Goal: Information Seeking & Learning: Find specific fact

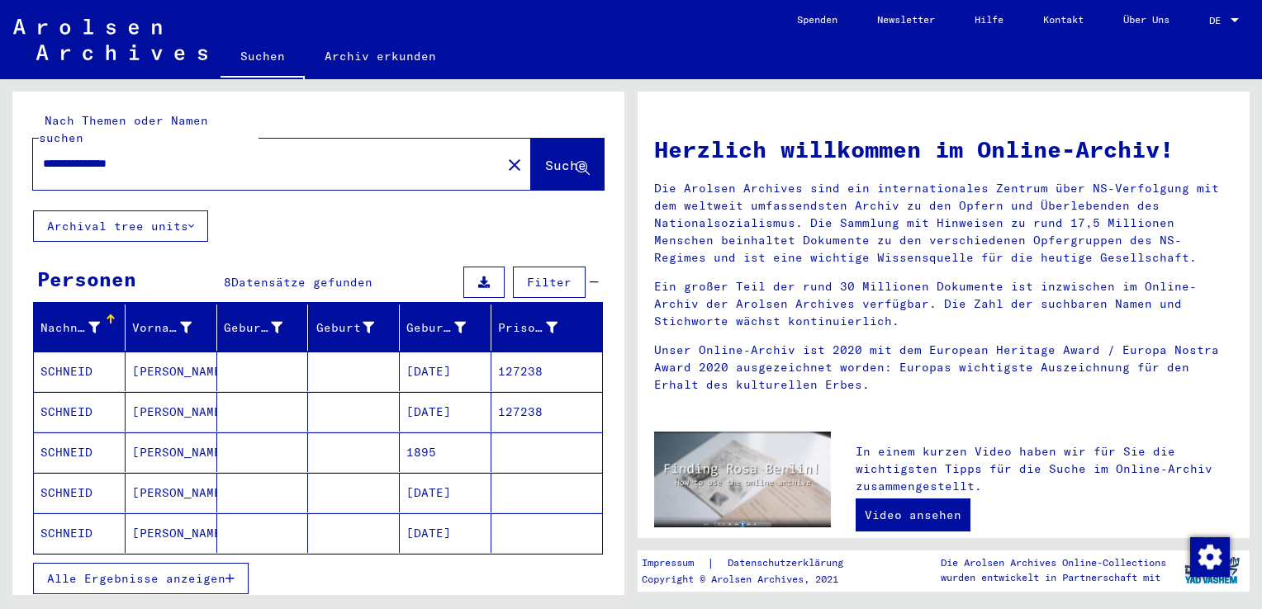
click at [1236, 15] on div at bounding box center [1234, 21] width 15 height 12
click at [1190, 33] on span "English" at bounding box center [1193, 29] width 40 height 12
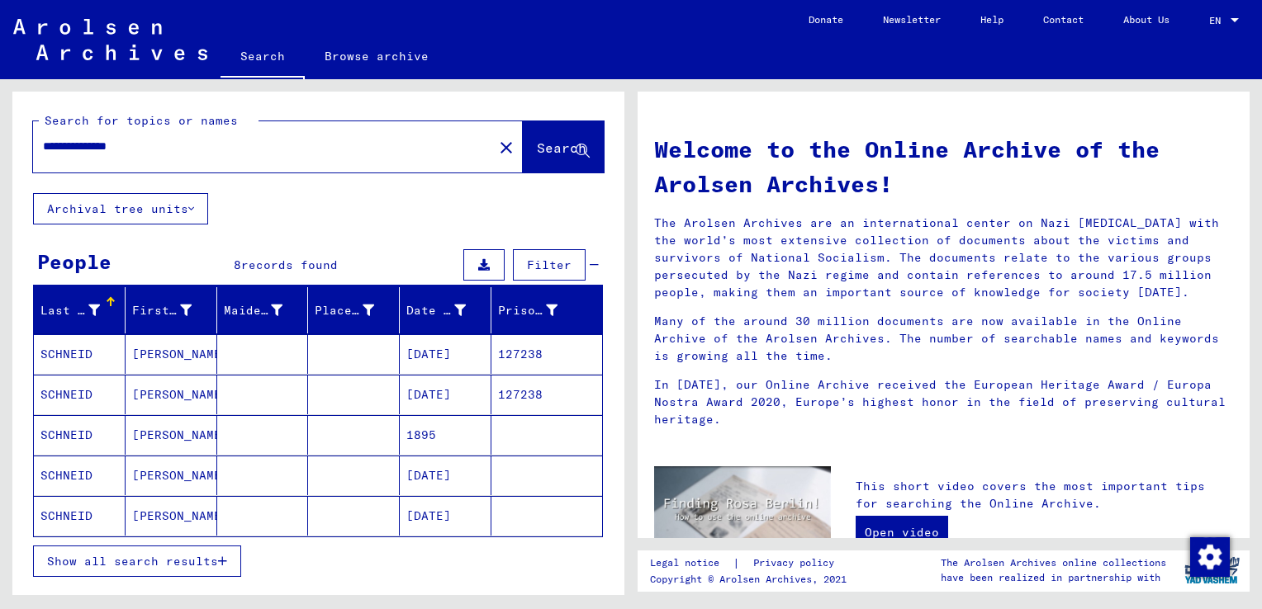
click at [70, 348] on mat-cell "SCHNEID" at bounding box center [80, 354] width 92 height 40
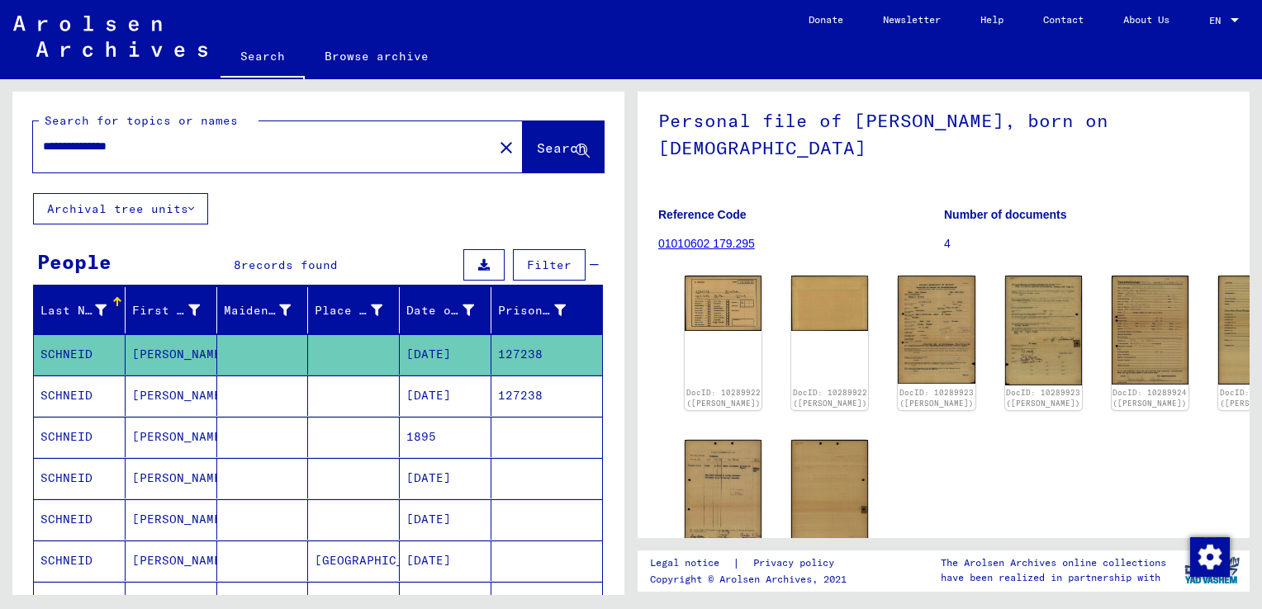
scroll to position [140, 0]
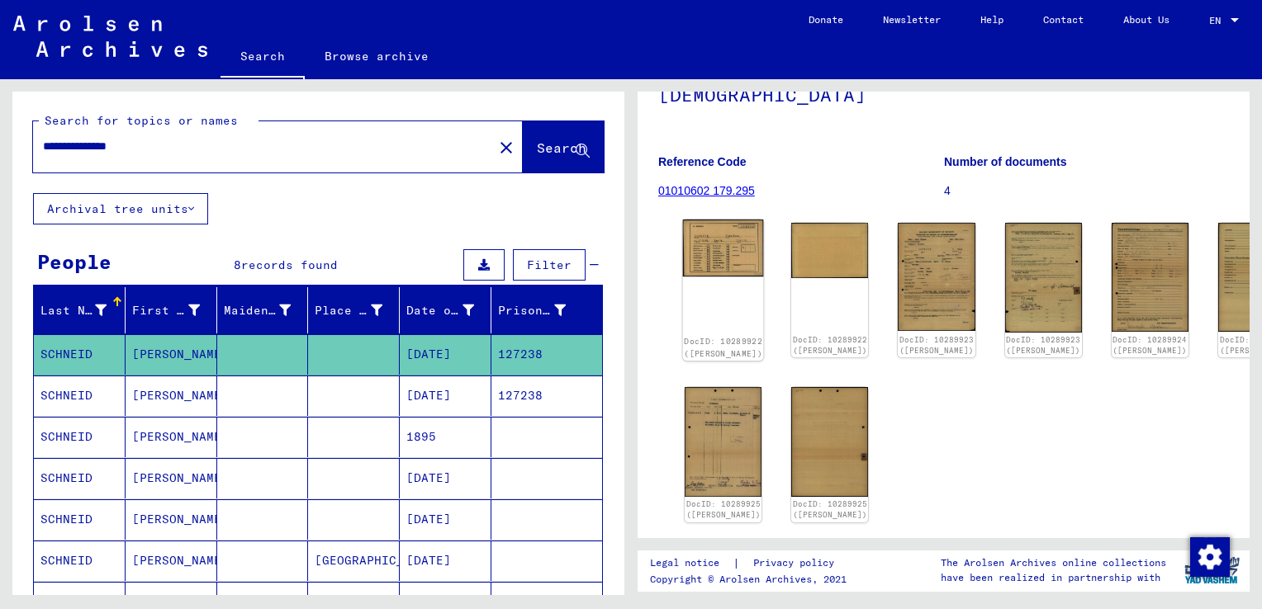
click at [694, 254] on img at bounding box center [723, 249] width 81 height 58
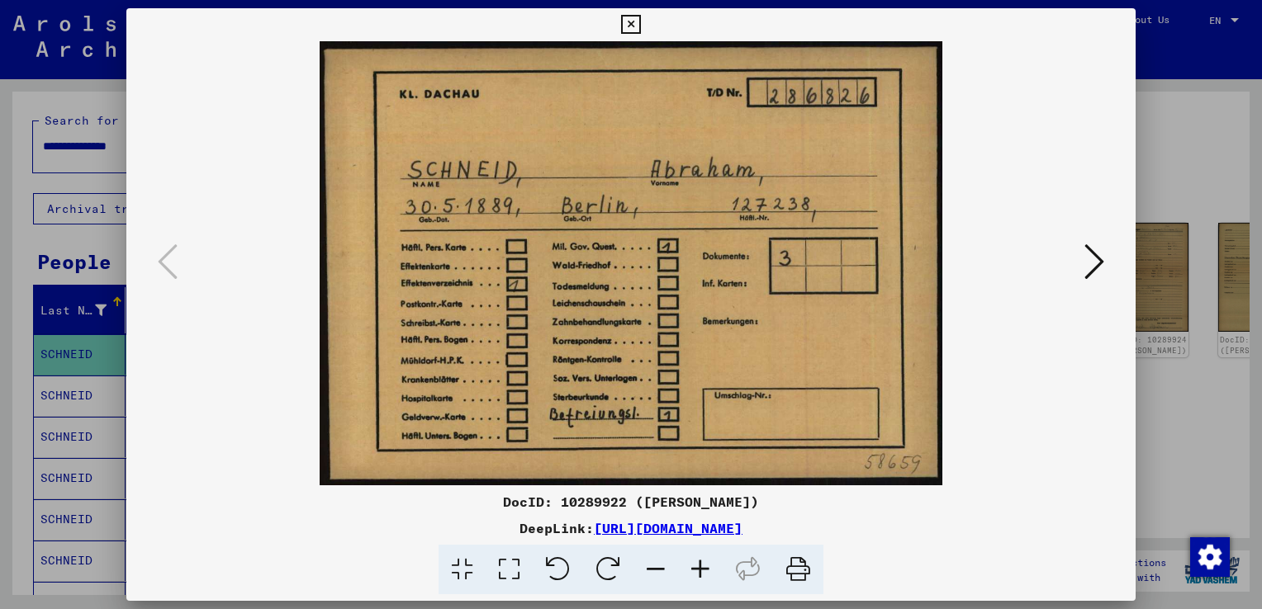
click at [1185, 160] on div at bounding box center [631, 304] width 1262 height 609
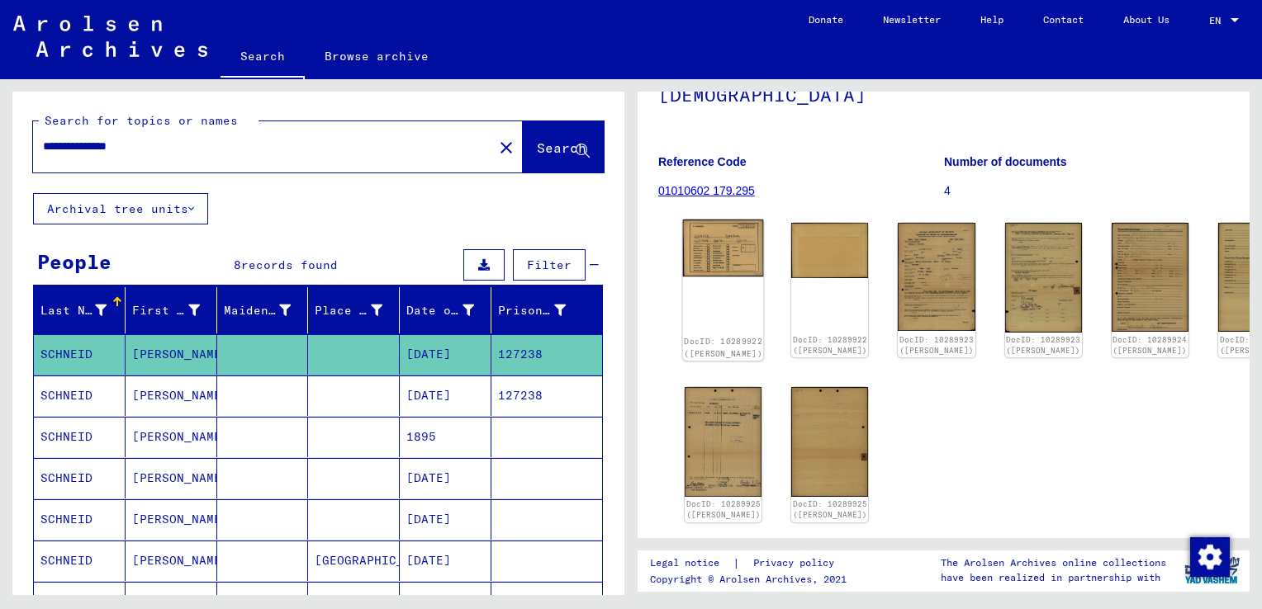
click at [714, 257] on img at bounding box center [723, 249] width 81 height 58
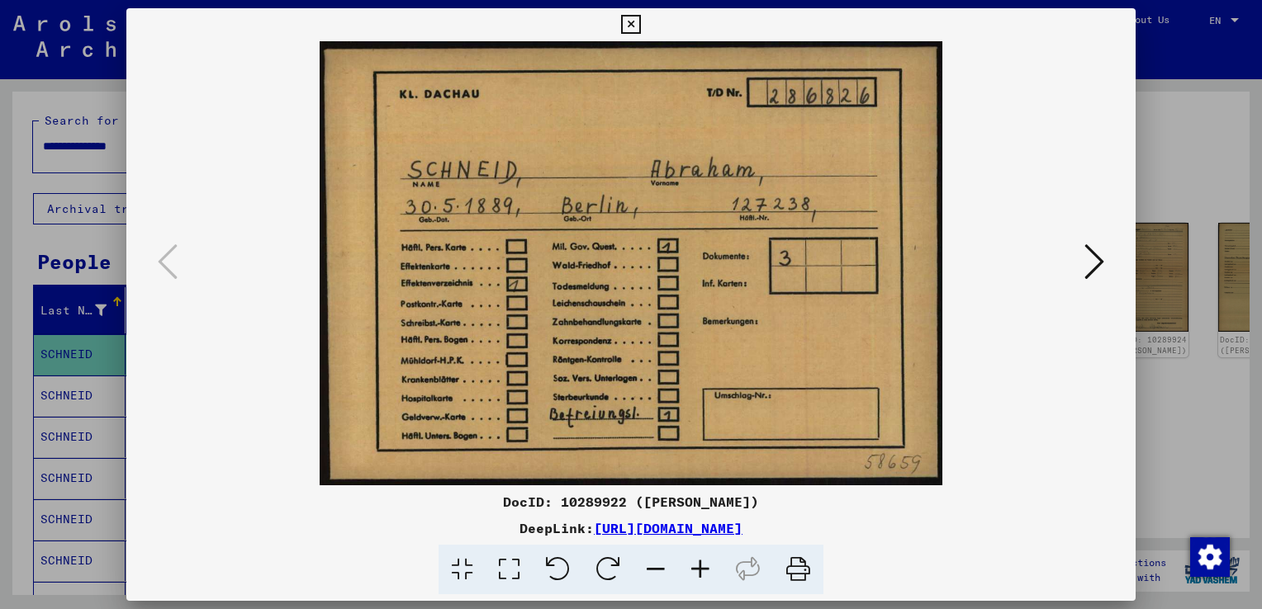
click at [1080, 262] on button at bounding box center [1094, 262] width 30 height 47
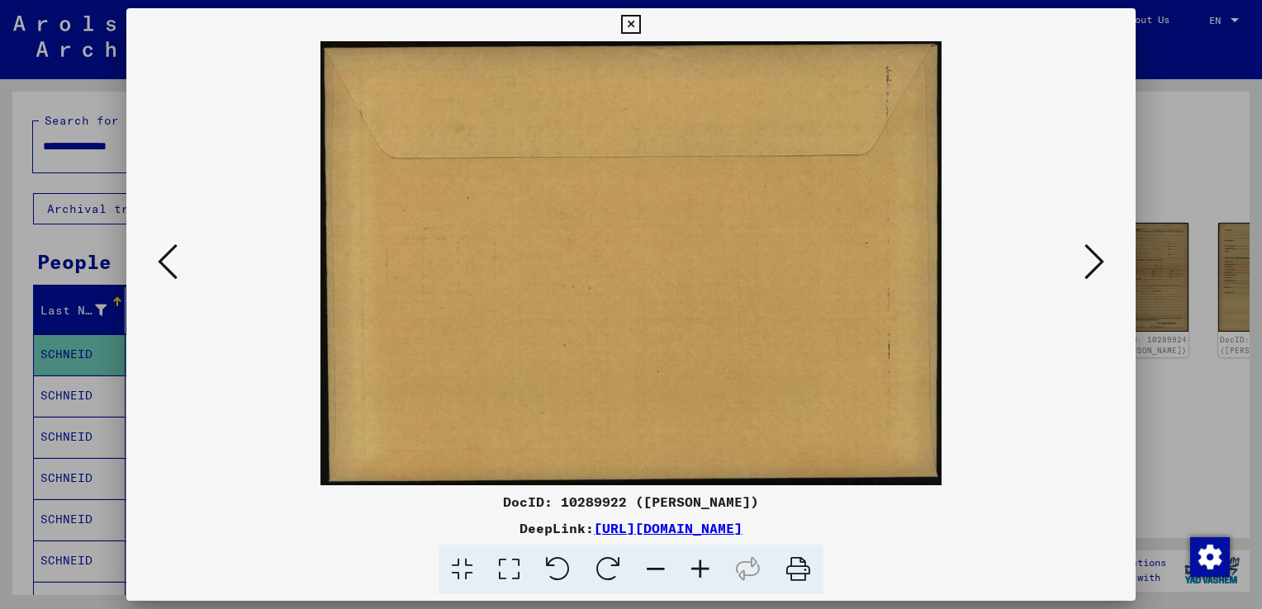
click at [1080, 262] on button at bounding box center [1094, 262] width 30 height 47
